Goal: Ask a question

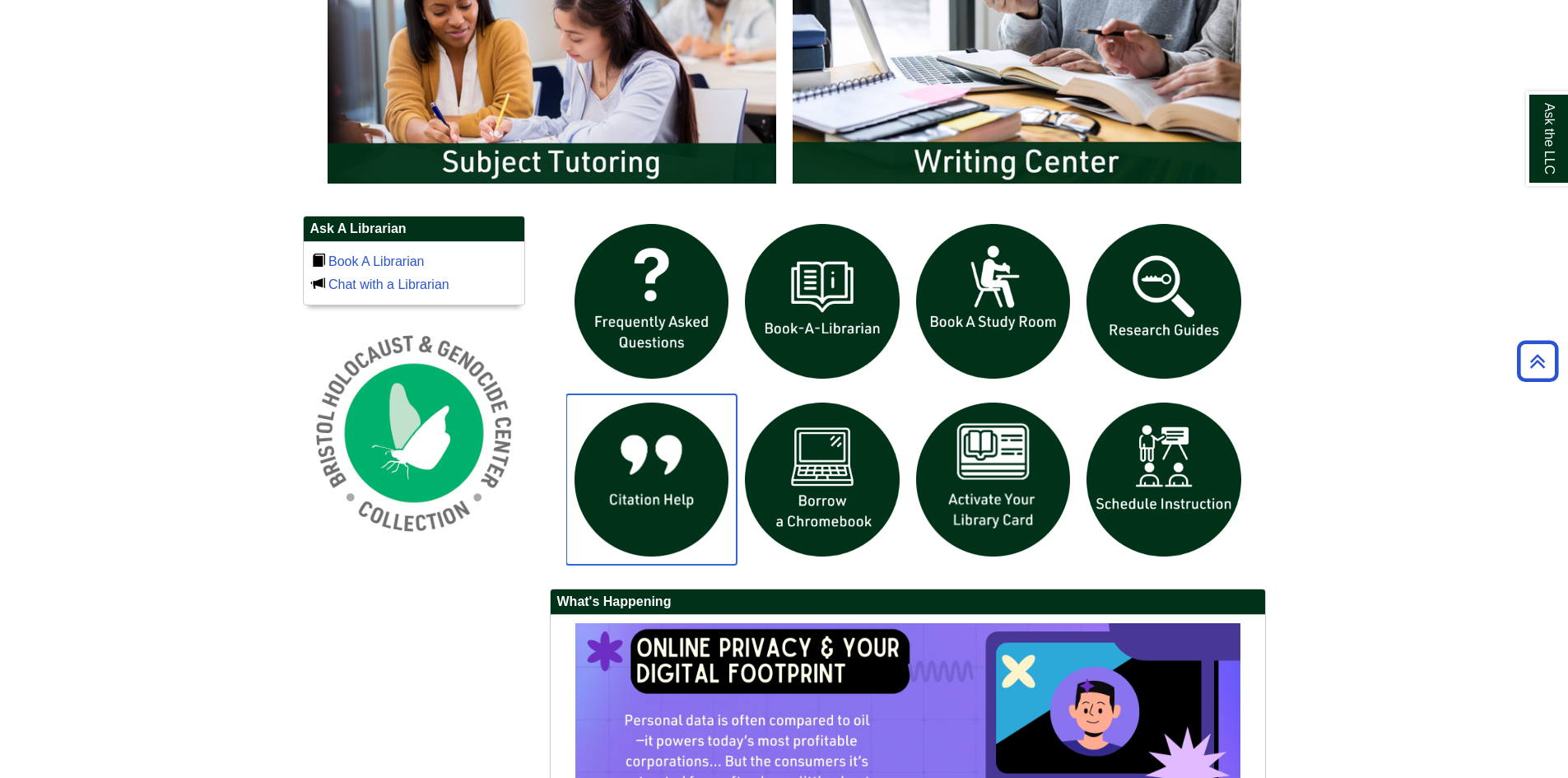
click at [617, 489] on img "slideshow" at bounding box center [651, 479] width 171 height 171
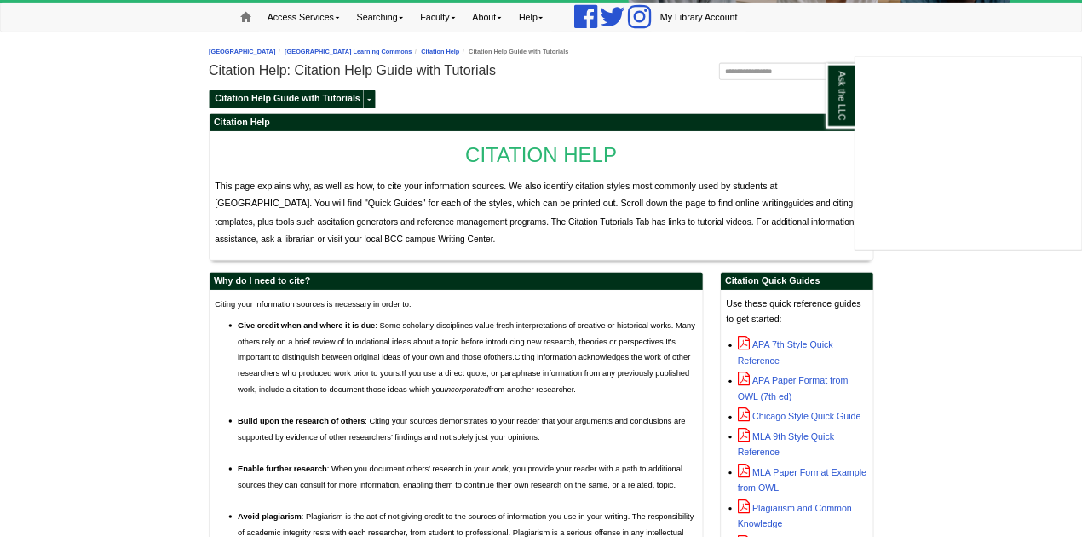
scroll to position [170, 0]
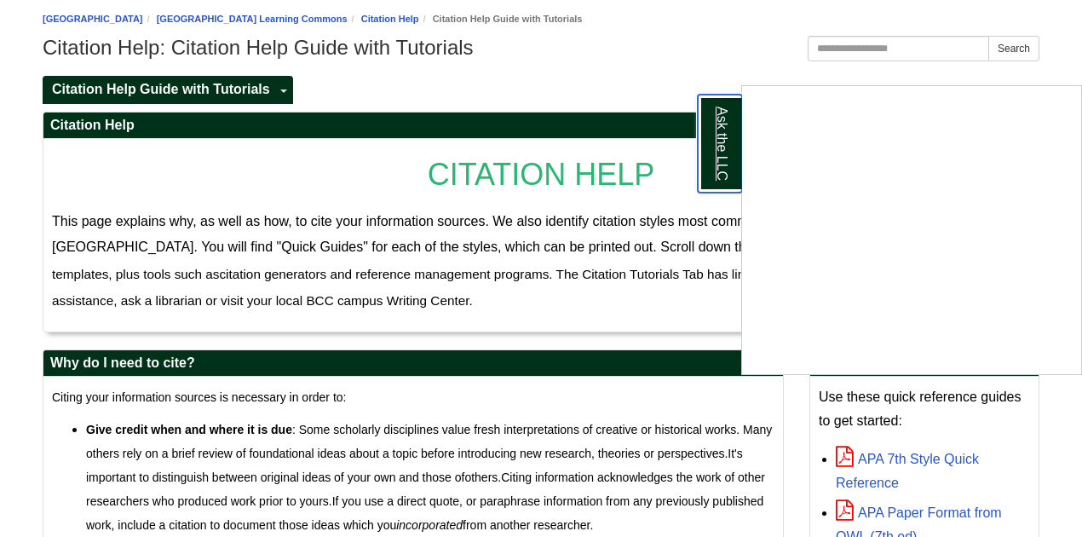
click at [715, 138] on link "Ask the LLC" at bounding box center [720, 144] width 44 height 98
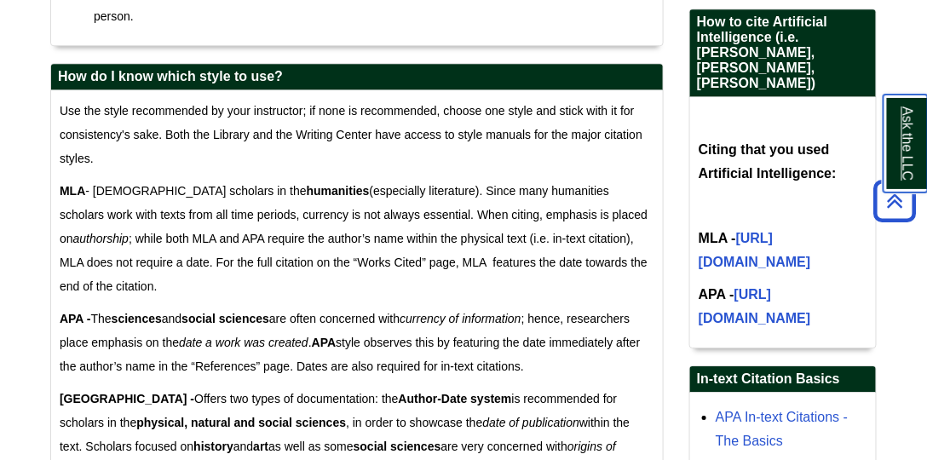
scroll to position [1079, 0]
